Goal: Task Accomplishment & Management: Manage account settings

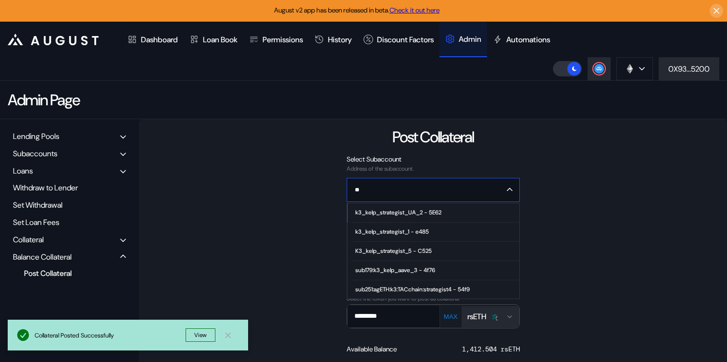
scroll to position [115, 0]
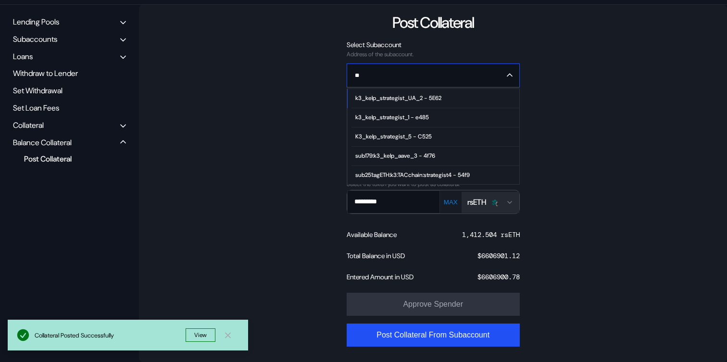
click at [440, 121] on span "k3_kelp_strategist_1 - e485" at bounding box center [434, 117] width 167 height 19
type input "**********"
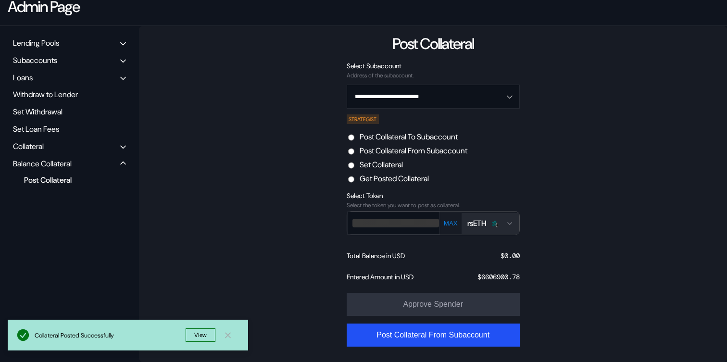
scroll to position [94, 0]
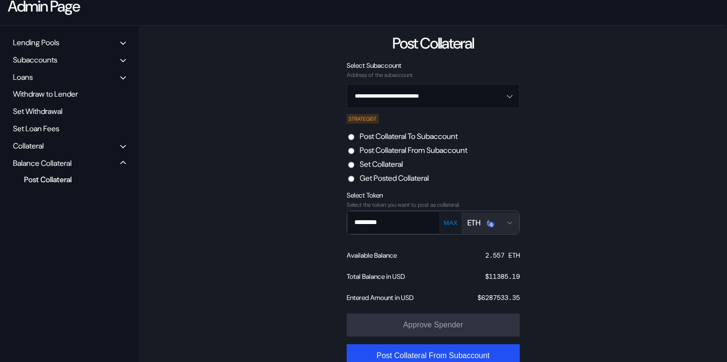
click at [487, 224] on img "Open menu for selecting token for payment" at bounding box center [488, 223] width 9 height 9
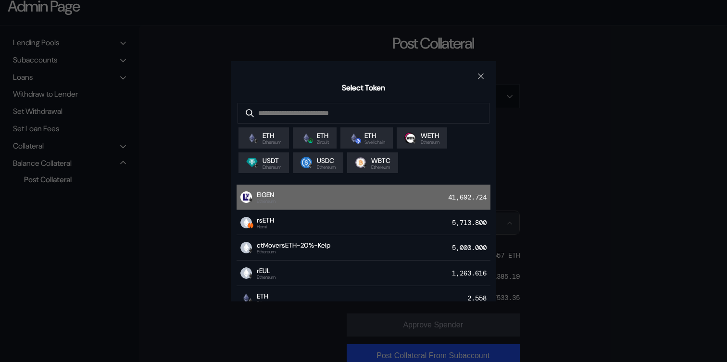
click at [432, 203] on div "EIGEN Ethereum 41,692.724" at bounding box center [363, 197] width 254 height 25
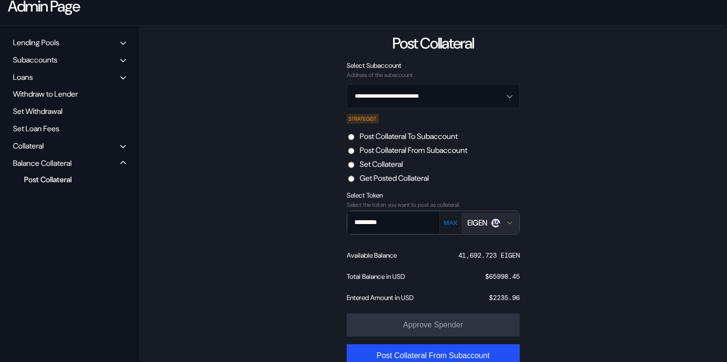
scroll to position [115, 0]
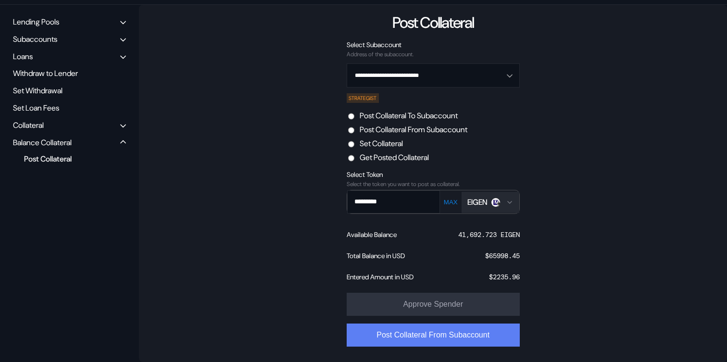
click at [496, 334] on button "Post Collateral From Subaccount" at bounding box center [433, 334] width 173 height 23
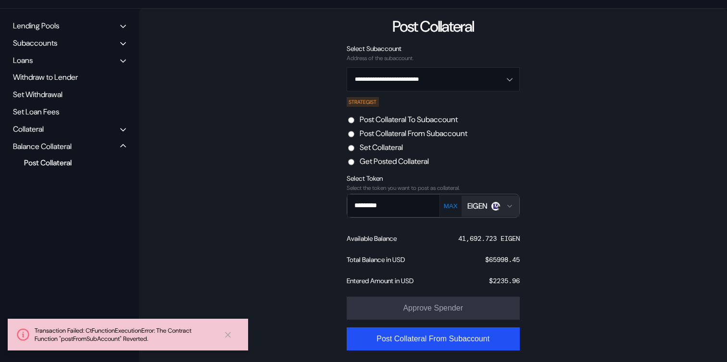
scroll to position [114, 0]
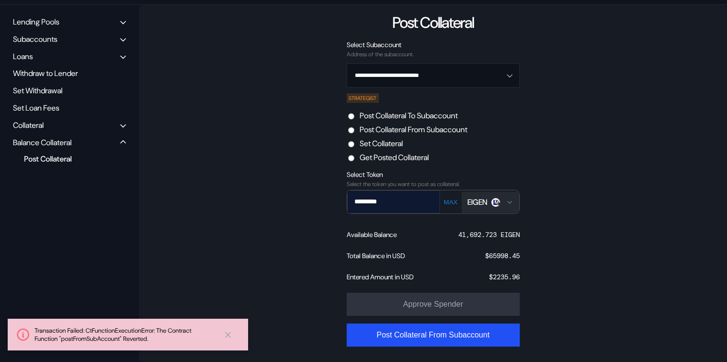
click at [406, 200] on input "*********" at bounding box center [387, 202] width 78 height 20
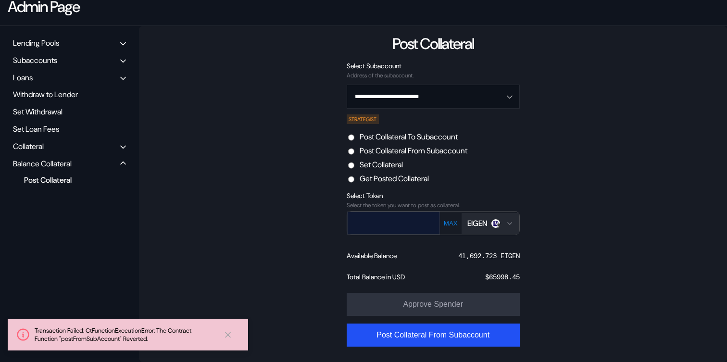
scroll to position [94, 0]
click at [487, 220] on div "EIGEN" at bounding box center [477, 223] width 20 height 10
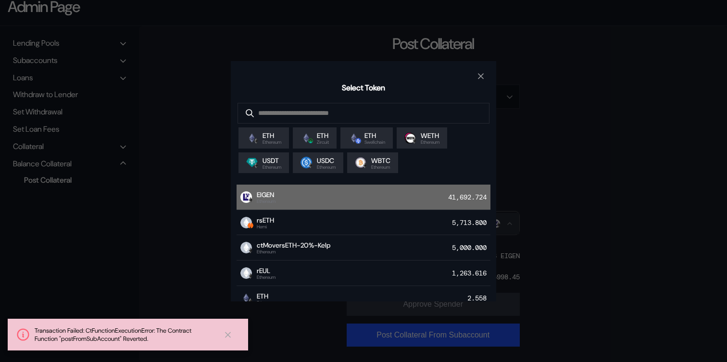
click at [443, 206] on div "EIGEN Ethereum 41,692.724" at bounding box center [363, 197] width 254 height 25
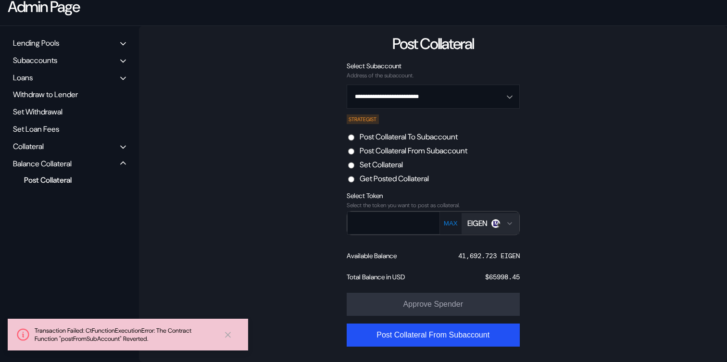
click at [453, 224] on button "MAX" at bounding box center [451, 223] width 20 height 8
type input "**********"
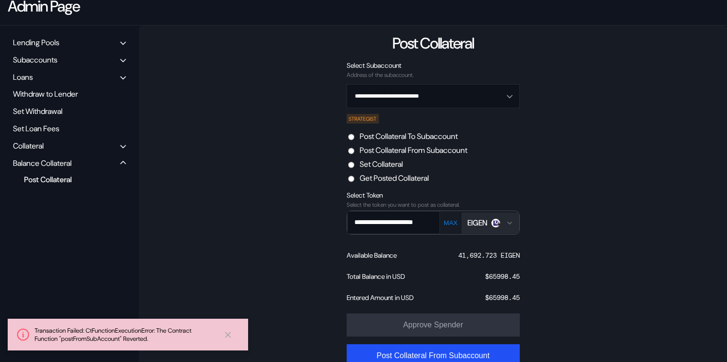
scroll to position [115, 0]
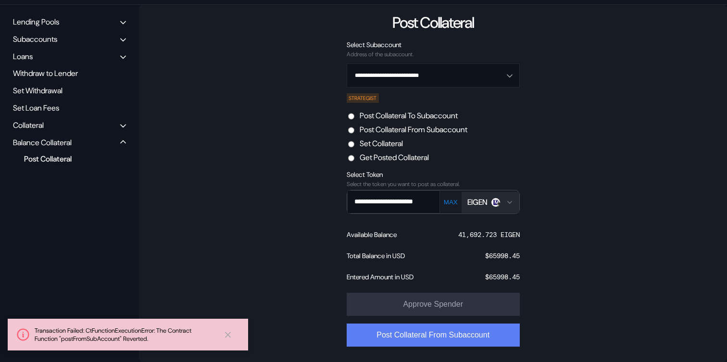
click at [478, 328] on button "Post Collateral From Subaccount" at bounding box center [433, 334] width 173 height 23
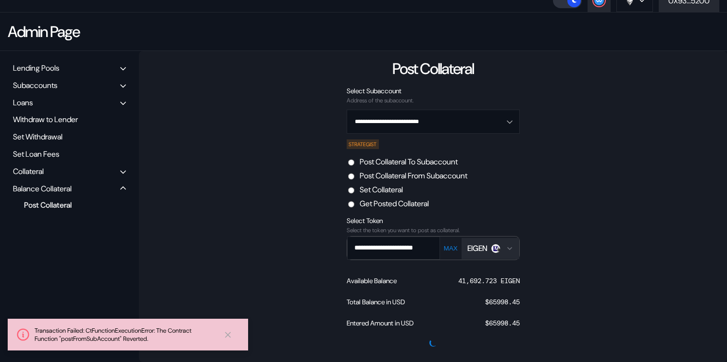
scroll to position [69, 0]
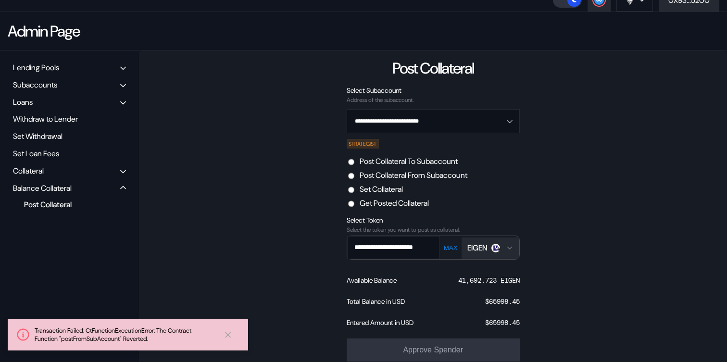
click at [43, 170] on div "Collateral" at bounding box center [28, 171] width 31 height 10
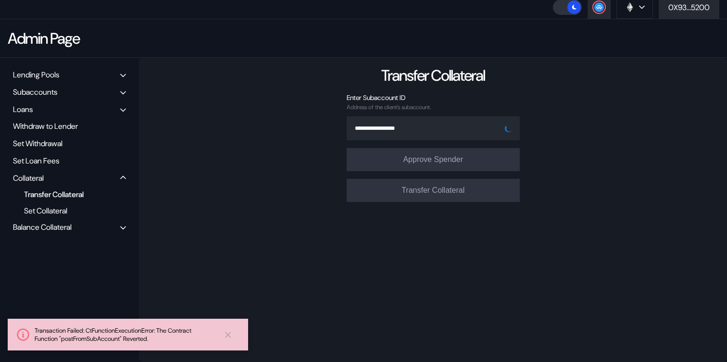
scroll to position [61, 0]
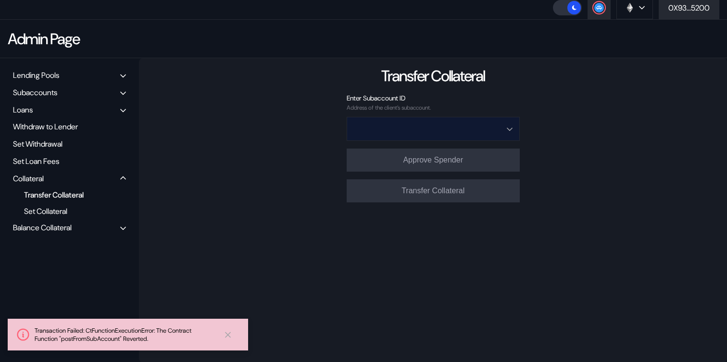
click at [438, 127] on input "Open menu" at bounding box center [428, 128] width 148 height 23
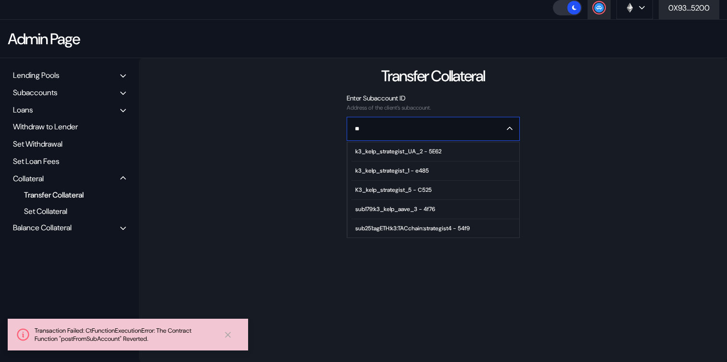
click at [405, 174] on span "k3_kelp_strategist_1 - e485" at bounding box center [434, 170] width 167 height 19
type input "**********"
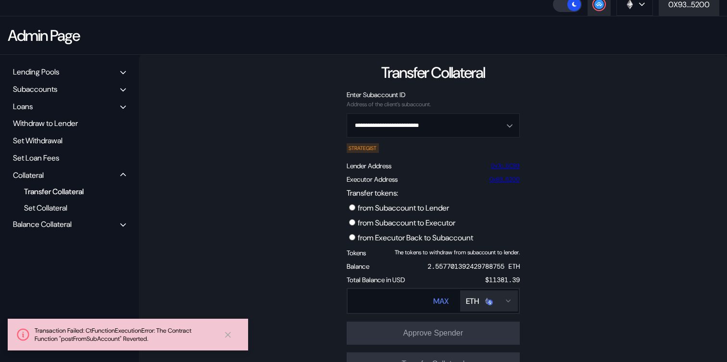
scroll to position [76, 0]
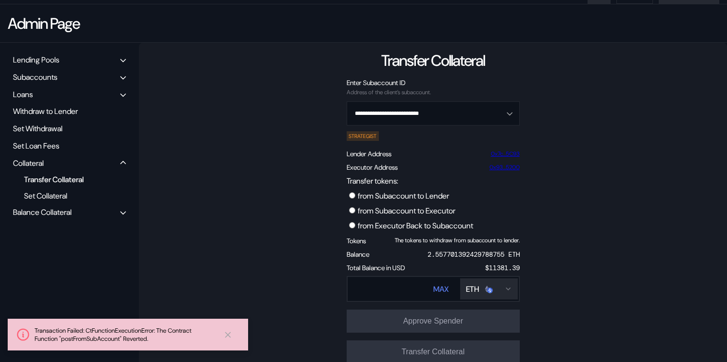
click at [438, 213] on label "from Subaccount to Executor" at bounding box center [407, 211] width 98 height 10
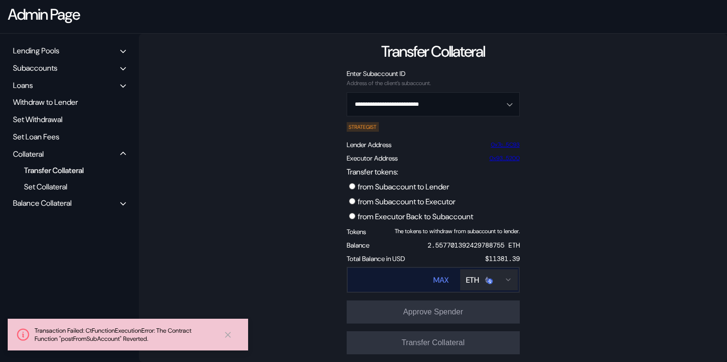
scroll to position [86, 0]
click at [497, 284] on div "ETH" at bounding box center [489, 280] width 46 height 10
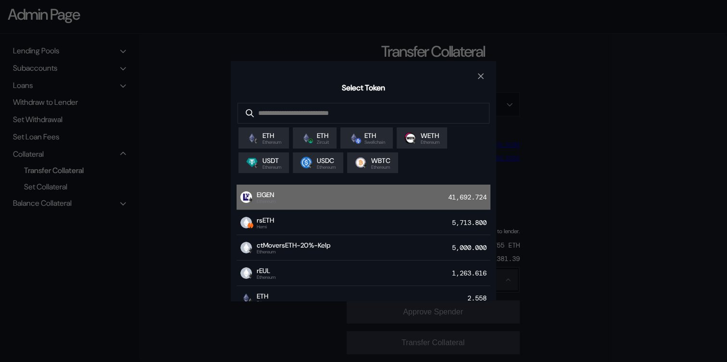
click at [384, 207] on div "EIGEN Ethereum 41,692.724" at bounding box center [363, 197] width 254 height 25
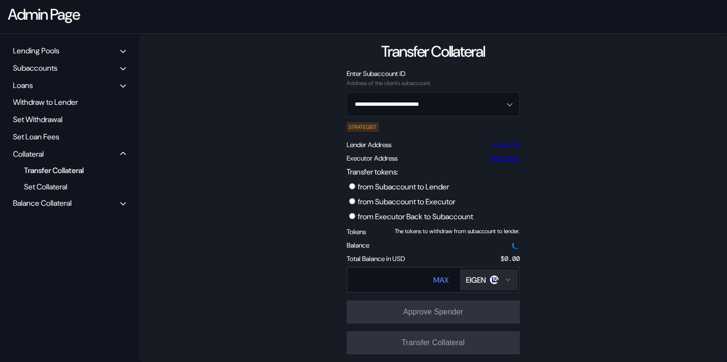
scroll to position [86, 0]
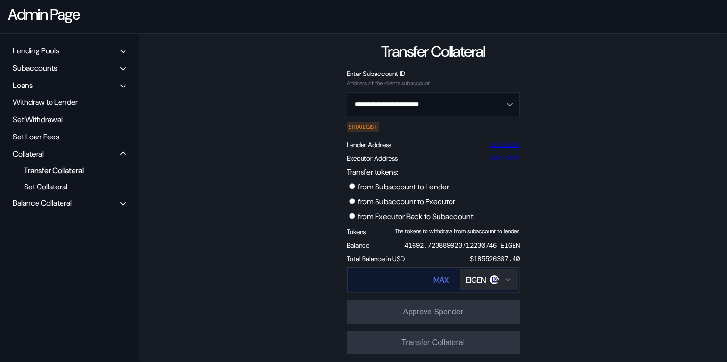
click at [441, 285] on div "MAX" at bounding box center [440, 280] width 15 height 10
type input "**********"
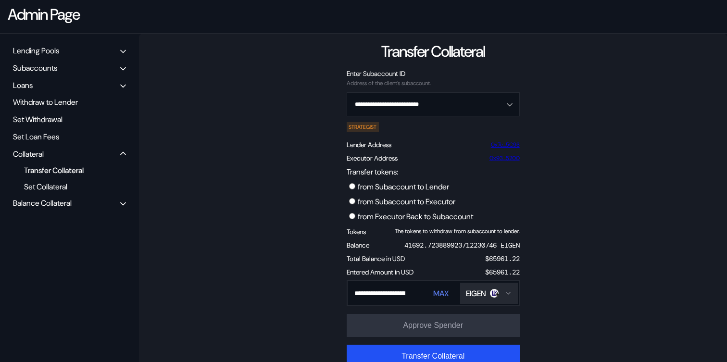
scroll to position [99, 0]
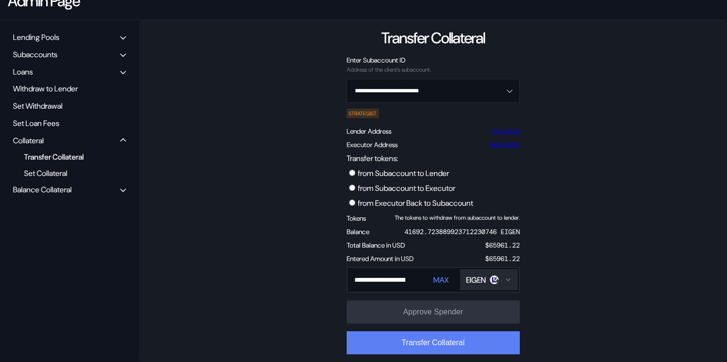
click at [463, 344] on button "Transfer Collateral" at bounding box center [433, 342] width 173 height 23
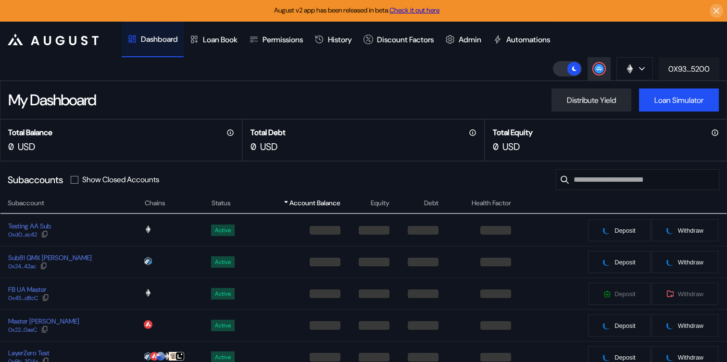
click at [690, 71] on div "0X93...5200" at bounding box center [688, 69] width 41 height 10
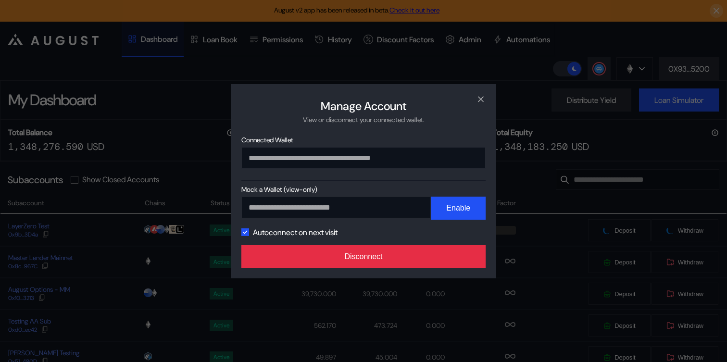
click at [444, 255] on button "Disconnect" at bounding box center [363, 256] width 244 height 23
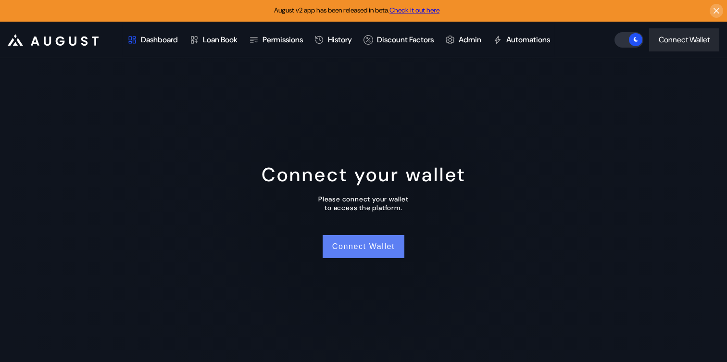
click at [387, 242] on button "Connect Wallet" at bounding box center [364, 246] width 82 height 23
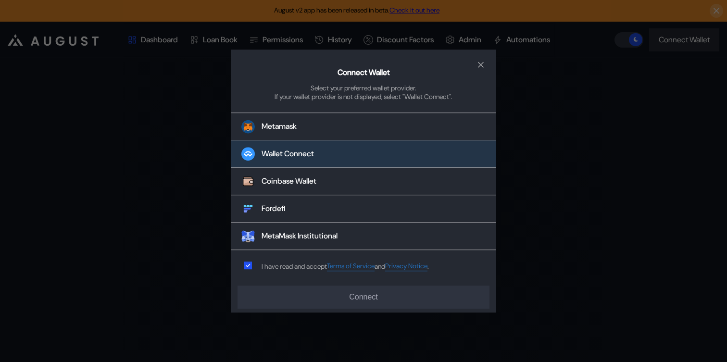
click at [394, 157] on button "Wallet Connect" at bounding box center [363, 154] width 265 height 27
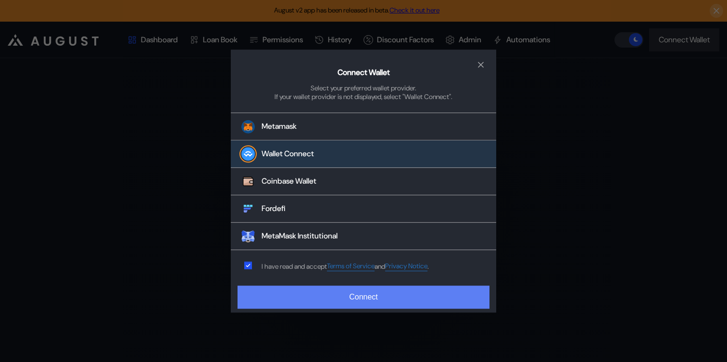
click at [377, 297] on button "Connect" at bounding box center [363, 297] width 252 height 23
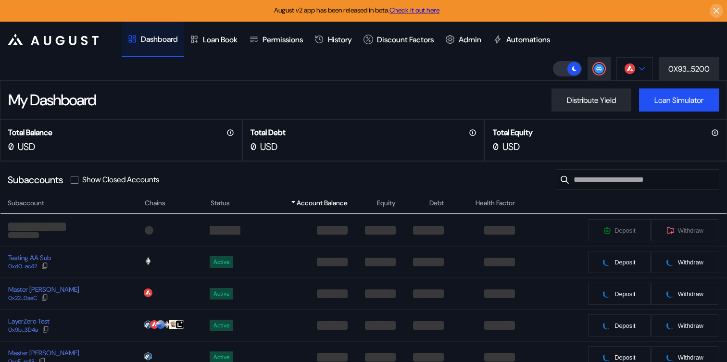
click at [648, 74] on button at bounding box center [634, 68] width 37 height 23
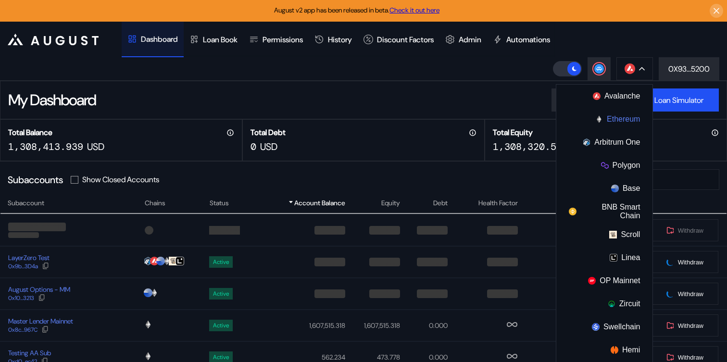
click at [614, 121] on button "Ethereum" at bounding box center [604, 119] width 96 height 23
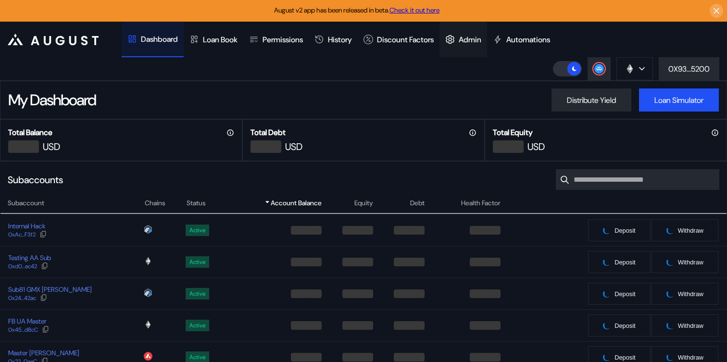
click at [481, 35] on div "Admin" at bounding box center [470, 40] width 23 height 10
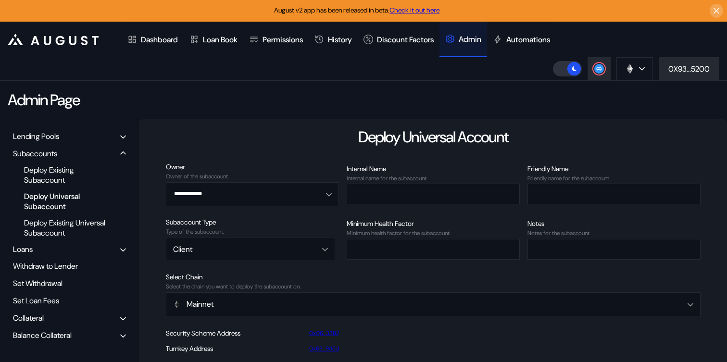
click at [50, 318] on div "Collateral" at bounding box center [70, 317] width 120 height 15
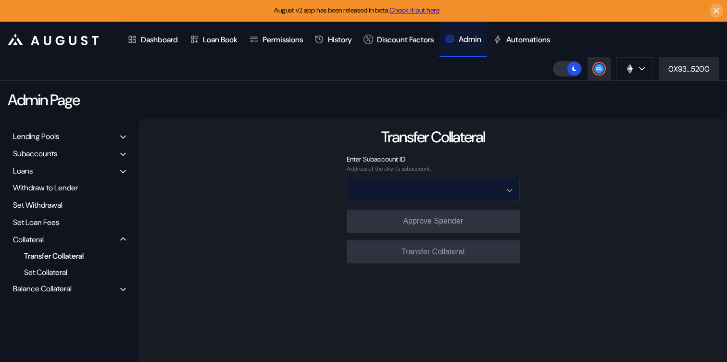
click at [444, 191] on input "Open menu" at bounding box center [428, 189] width 148 height 23
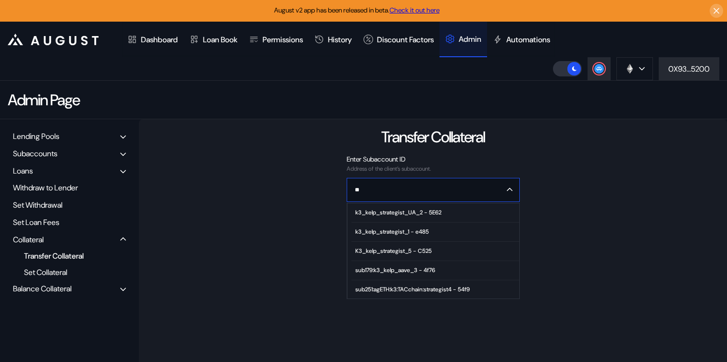
click at [429, 230] on div "k3_kelp_strategist_1 - e485" at bounding box center [392, 231] width 74 height 7
type input "**********"
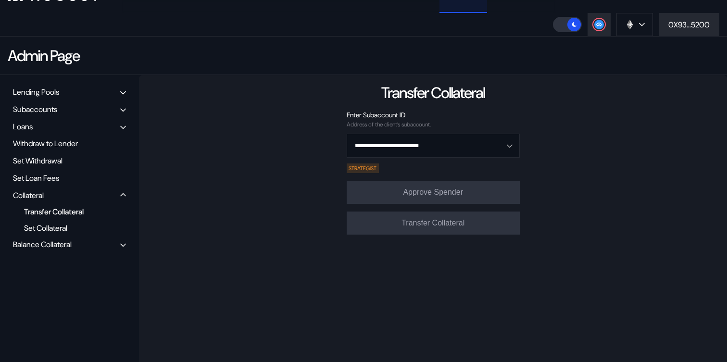
scroll to position [46, 0]
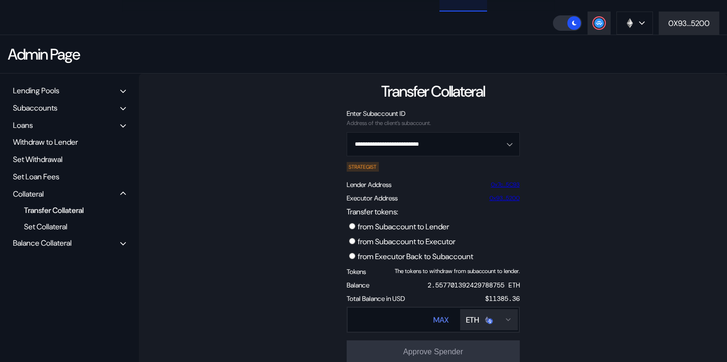
click at [401, 241] on label "from Subaccount to Executor" at bounding box center [407, 241] width 98 height 10
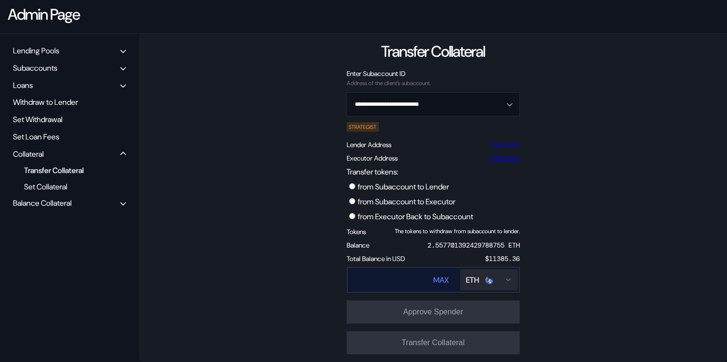
click at [479, 284] on div "ETH" at bounding box center [472, 280] width 13 height 10
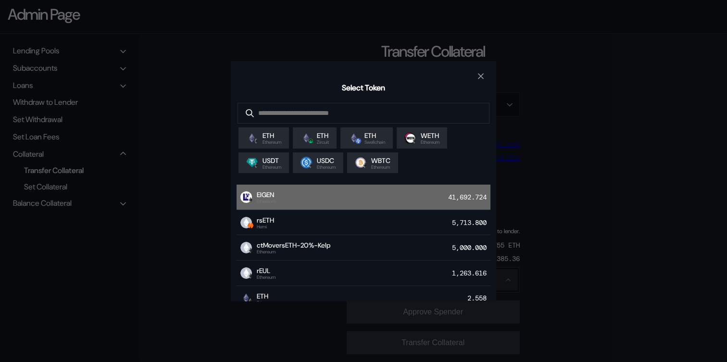
click at [319, 195] on div "EIGEN Ethereum 41,692.724" at bounding box center [363, 197] width 254 height 25
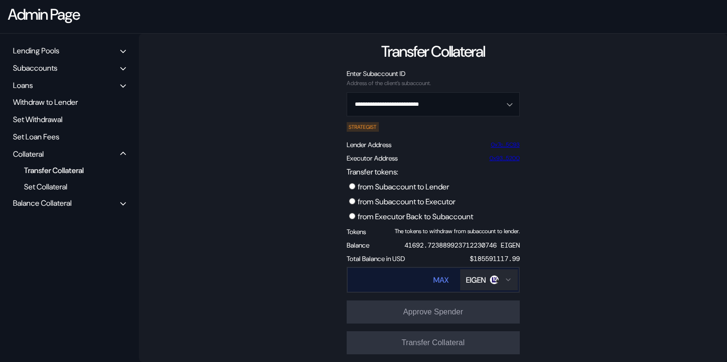
click at [441, 285] on div "MAX" at bounding box center [440, 280] width 15 height 10
type input "**********"
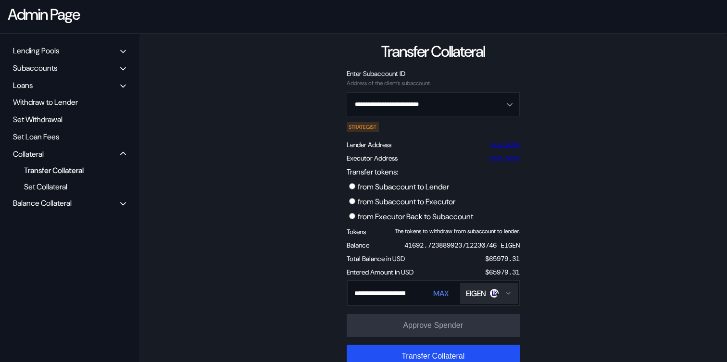
scroll to position [99, 0]
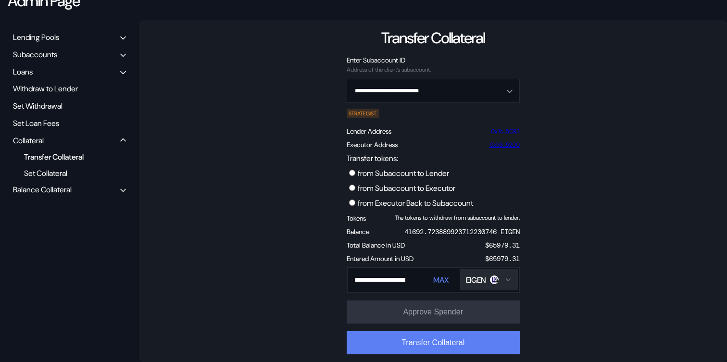
click at [492, 340] on button "Transfer Collateral" at bounding box center [433, 342] width 173 height 23
